Goal: Information Seeking & Learning: Understand process/instructions

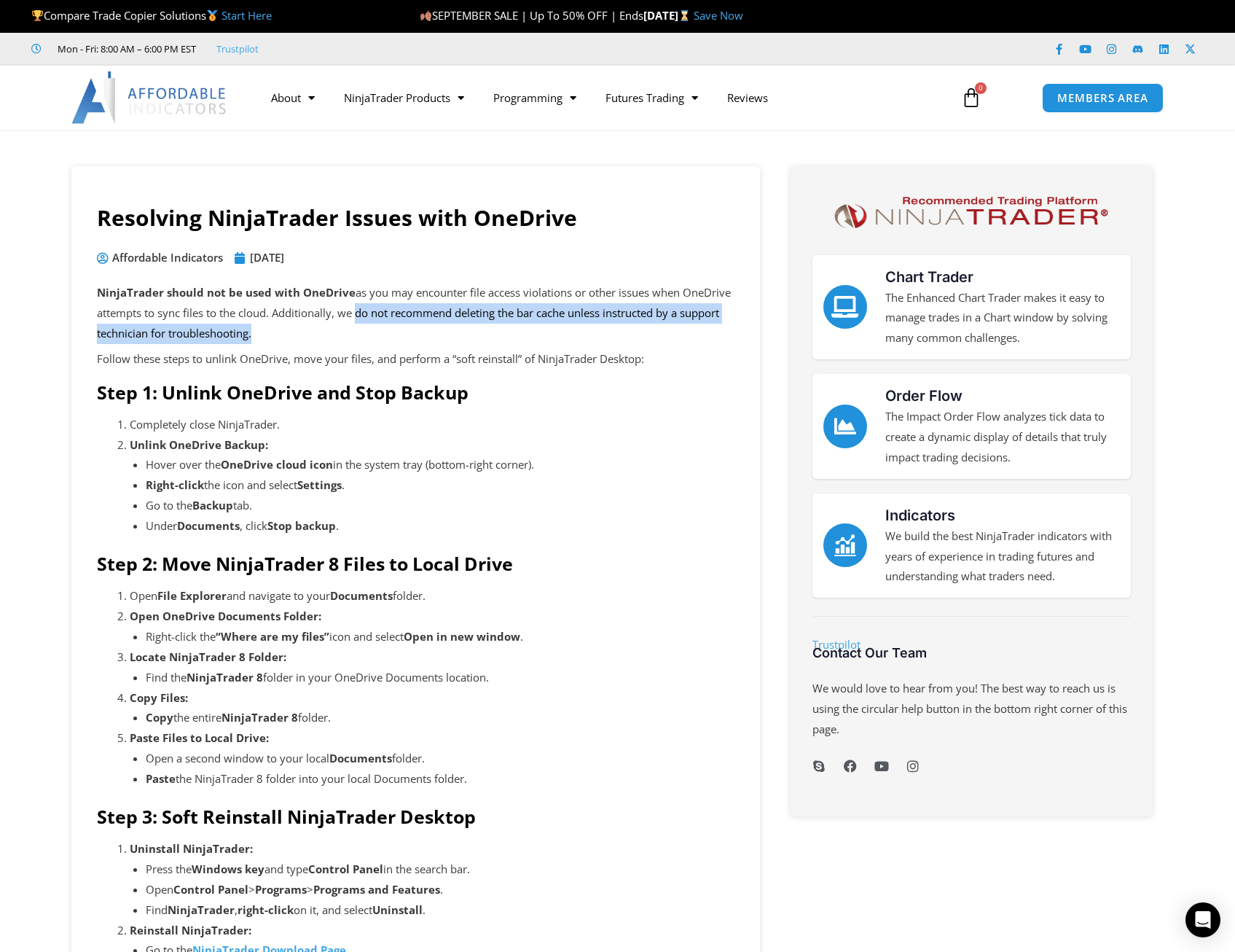
drag, startPoint x: 250, startPoint y: 335, endPoint x: 353, endPoint y: 313, distance: 105.3
click at [353, 313] on p "NinjaTrader should not be used with OneDrive as you may encounter file access v…" at bounding box center [416, 313] width 638 height 61
click at [353, 310] on p "NinjaTrader should not be used with OneDrive as you may encounter file access v…" at bounding box center [416, 313] width 638 height 61
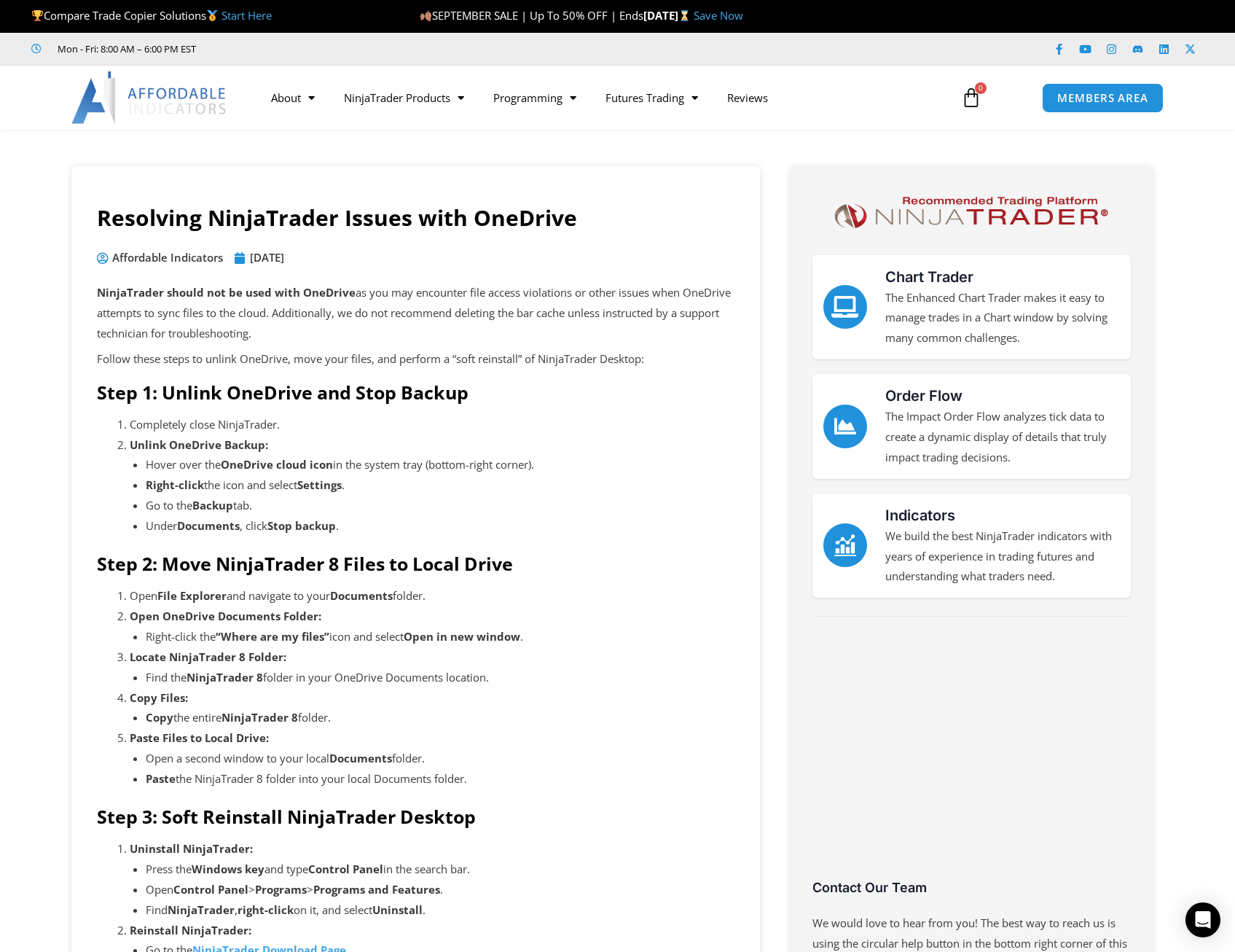
click at [298, 380] on strong "Step 1: Unlink OneDrive and Stop Backup" at bounding box center [283, 392] width 372 height 25
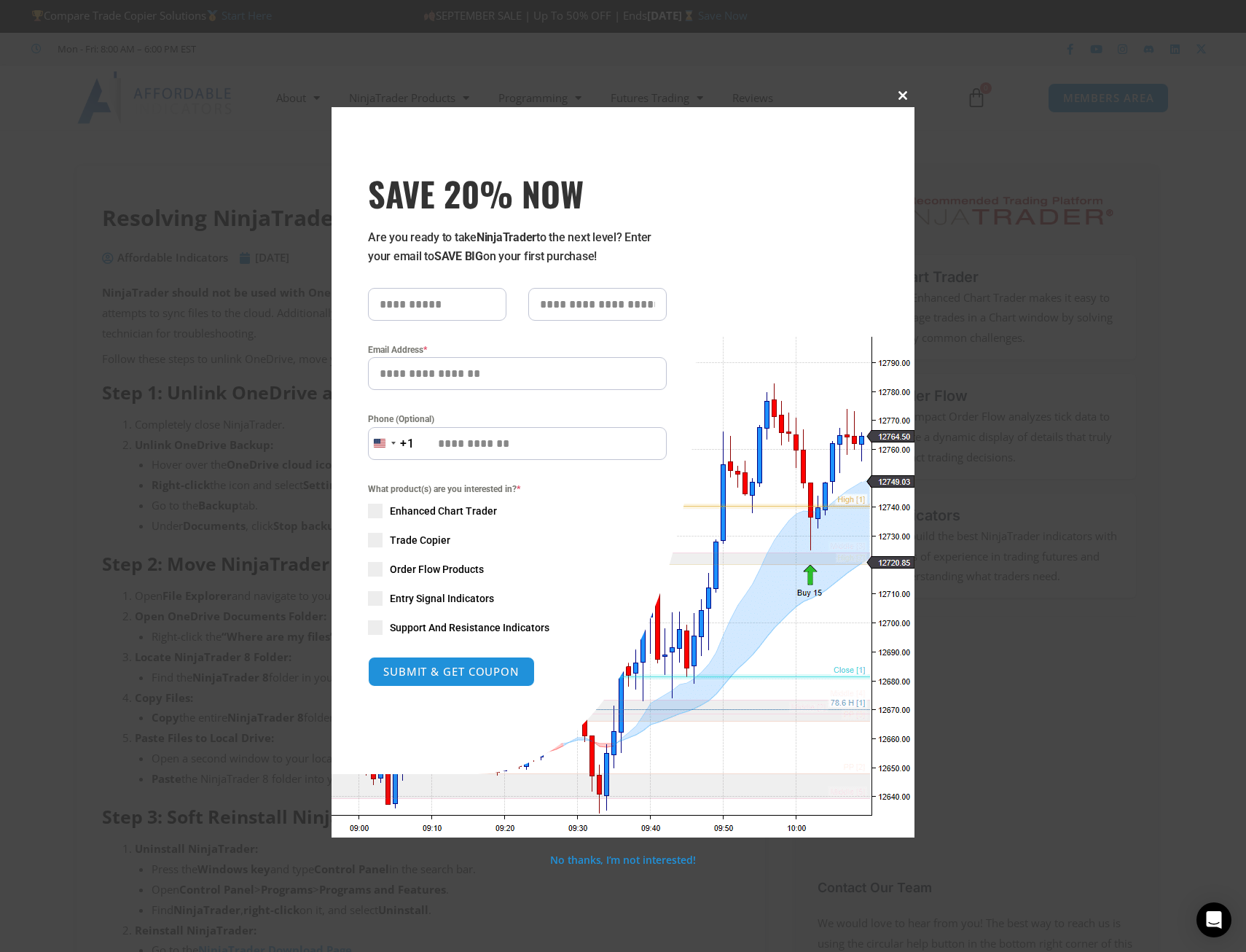
click at [904, 98] on span "SAVE 20% NOW popup" at bounding box center [903, 95] width 23 height 9
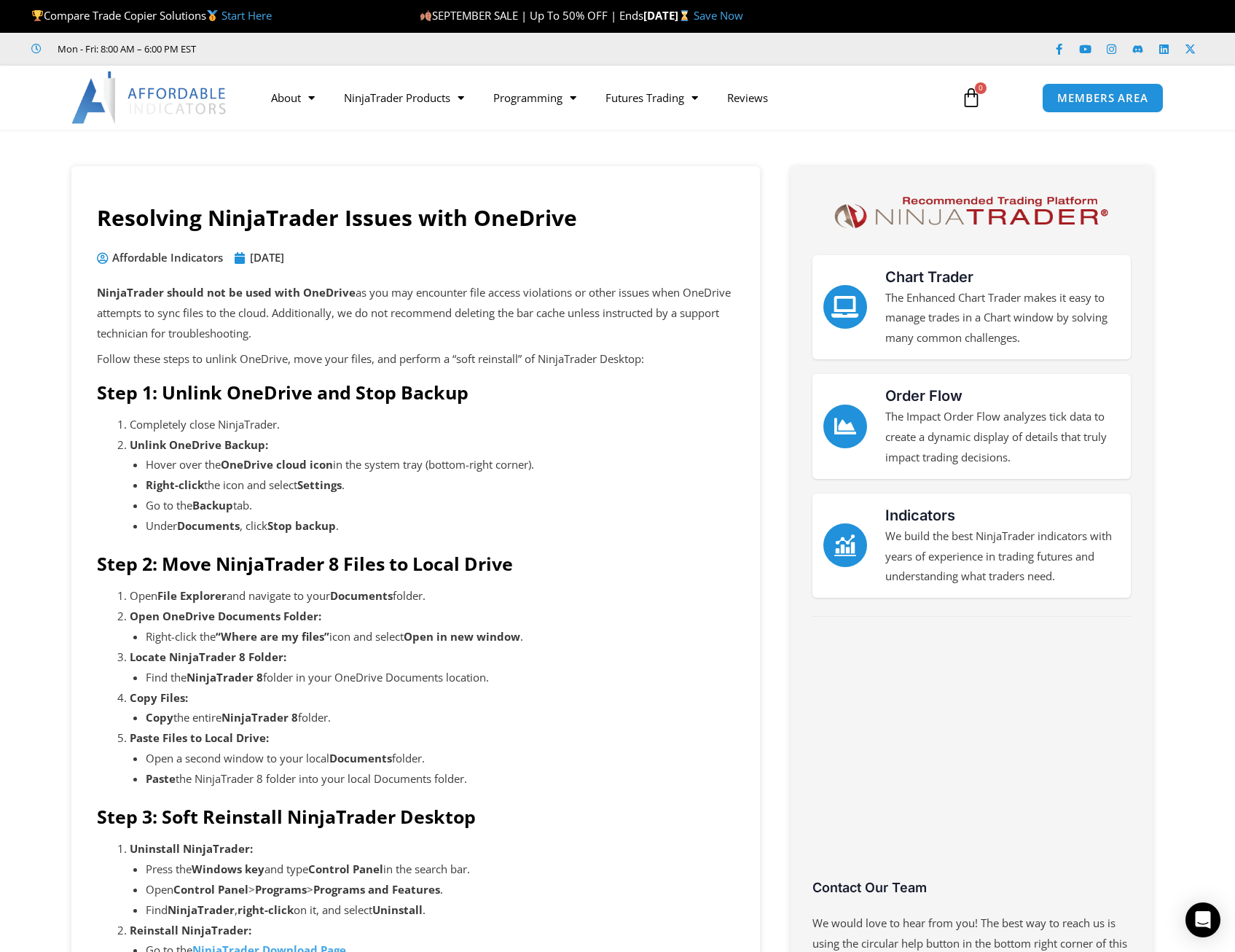
drag, startPoint x: 153, startPoint y: 467, endPoint x: 269, endPoint y: 502, distance: 121.2
click at [269, 502] on ul "Hover over the OneDrive cloud icon in the system tray (bottom-right corner). Ri…" at bounding box center [440, 495] width 589 height 81
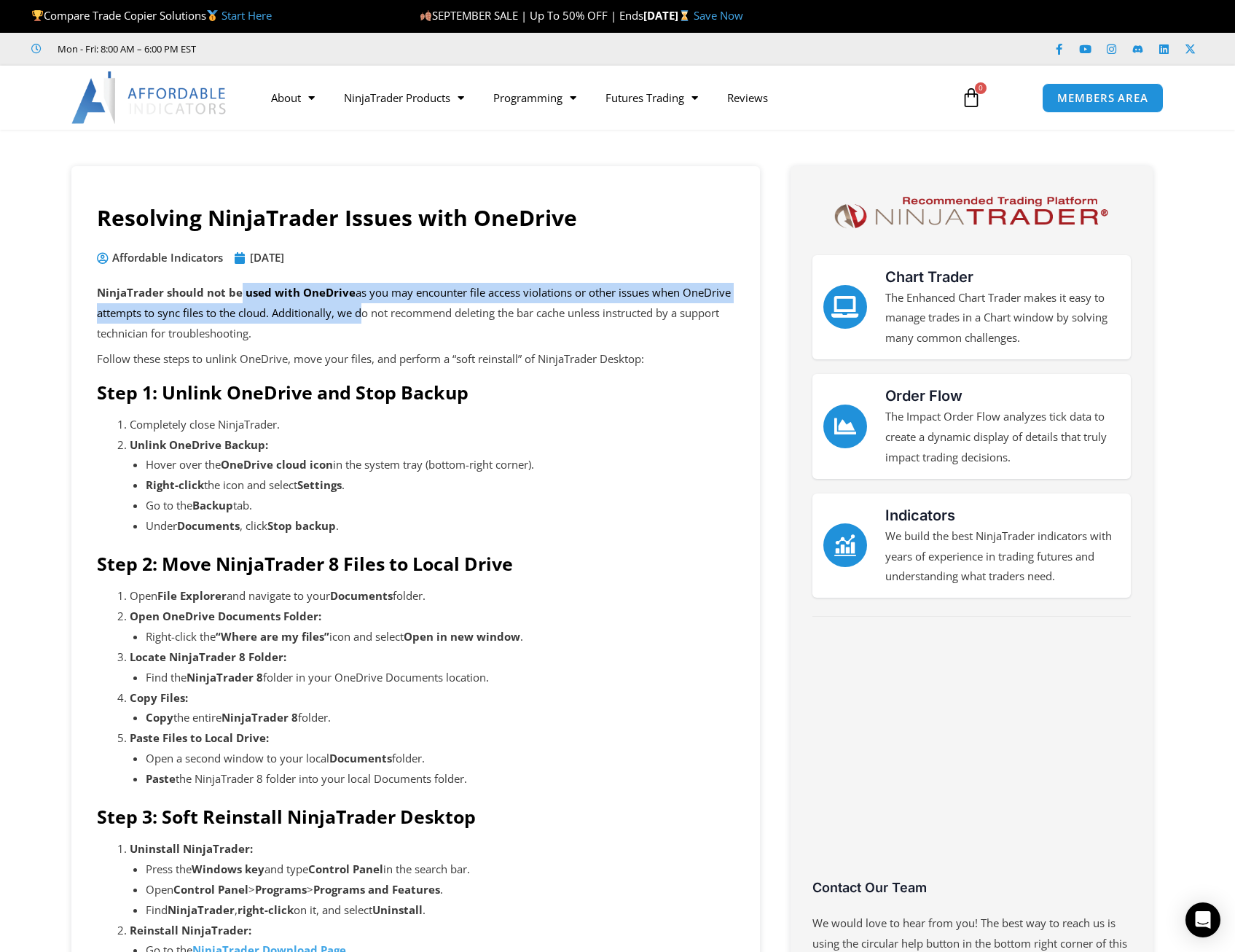
drag, startPoint x: 241, startPoint y: 294, endPoint x: 359, endPoint y: 305, distance: 118.5
click at [359, 305] on p "NinjaTrader should not be used with OneDrive as you may encounter file access v…" at bounding box center [416, 313] width 638 height 61
